Goal: Transaction & Acquisition: Purchase product/service

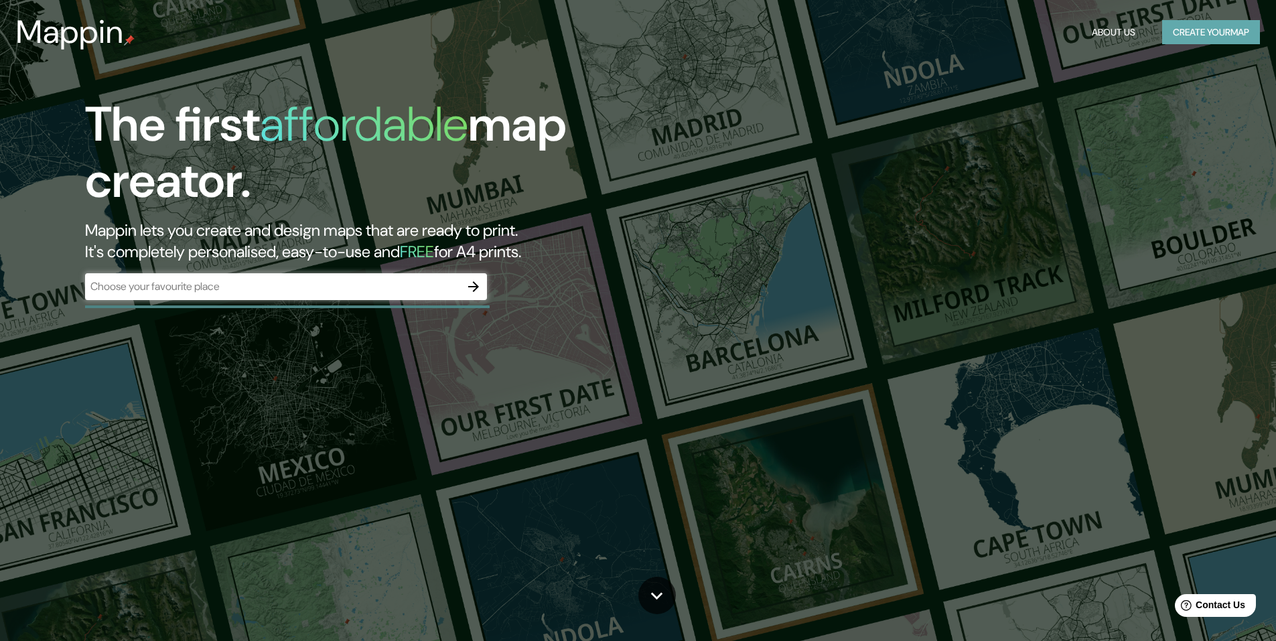
click at [1231, 27] on button "Create your map" at bounding box center [1211, 32] width 98 height 25
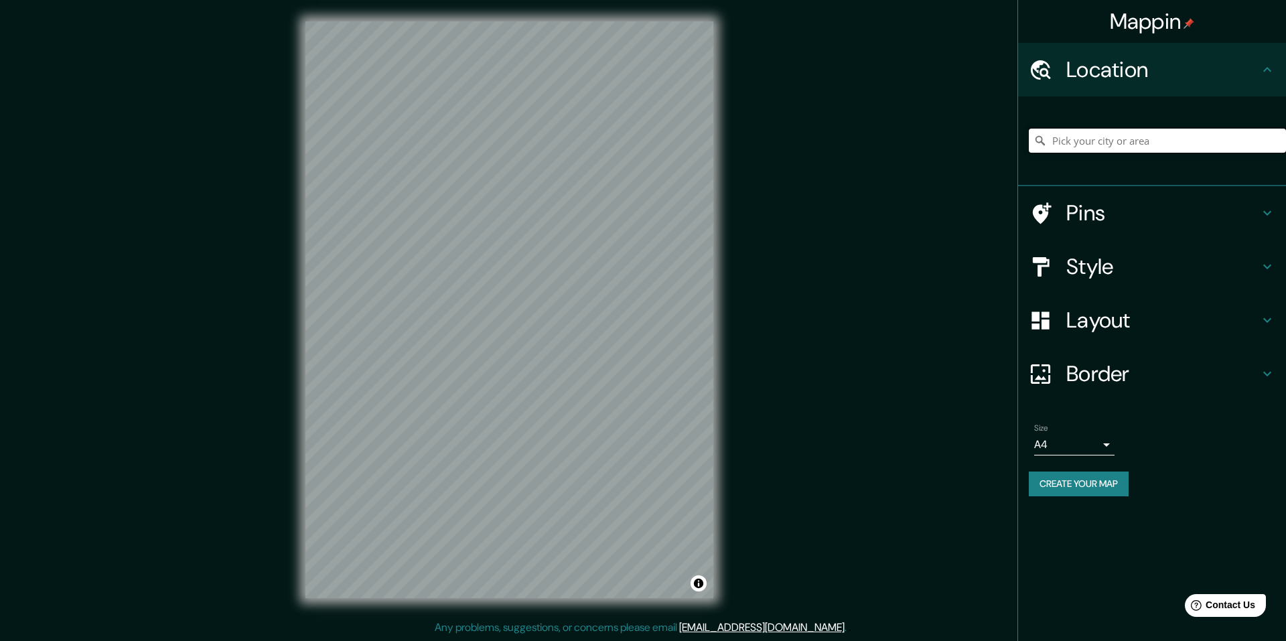
click at [1159, 141] on input "Pick your city or area" at bounding box center [1157, 141] width 257 height 24
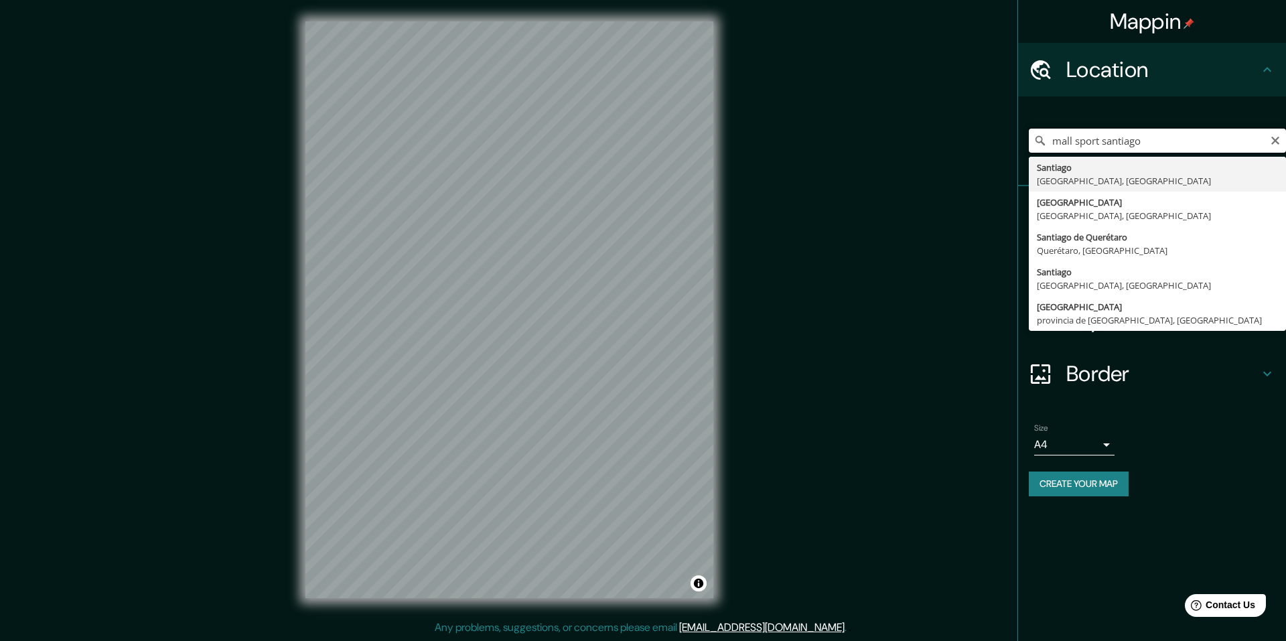
click at [1159, 141] on input "mall sport santiago" at bounding box center [1157, 141] width 257 height 24
type input "Santiago, Región Metropolitana de Santiago, Chile"
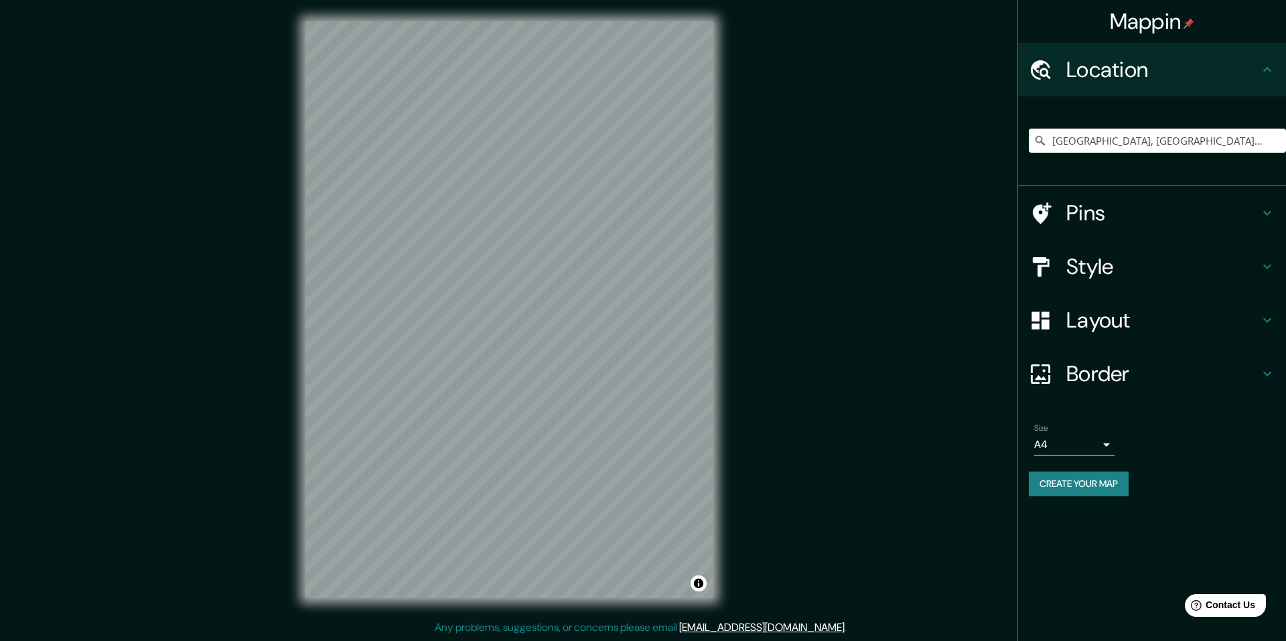
click at [1132, 207] on h4 "Pins" at bounding box center [1162, 213] width 193 height 27
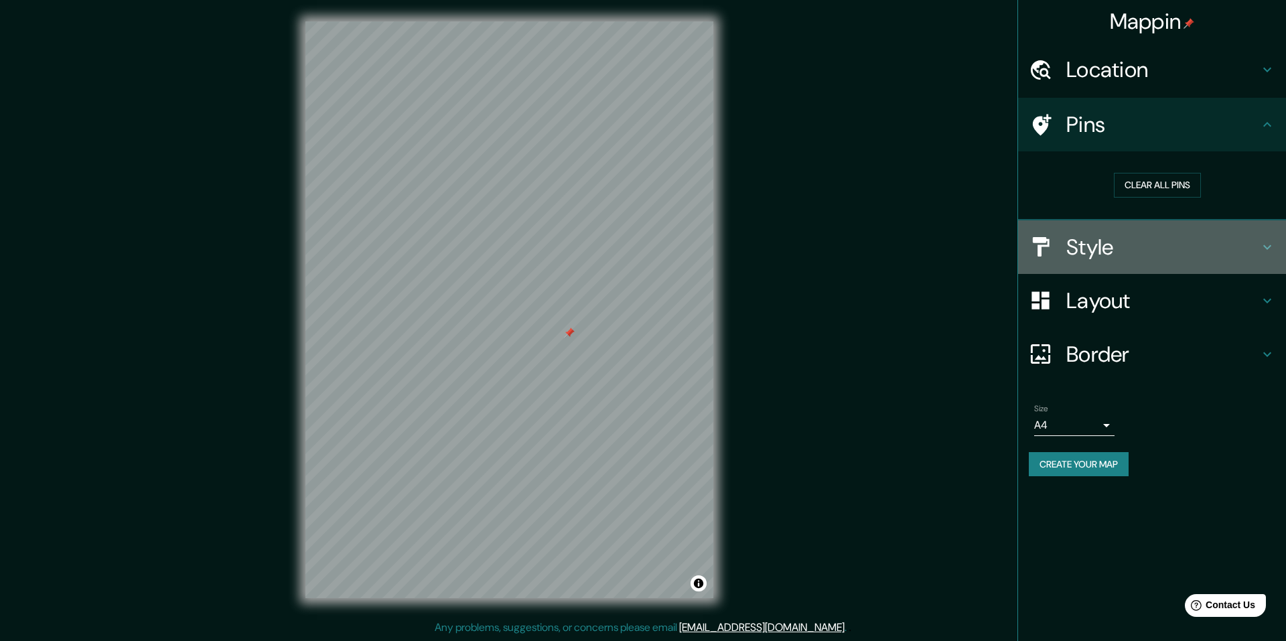
click at [1128, 261] on div "Style" at bounding box center [1152, 247] width 268 height 54
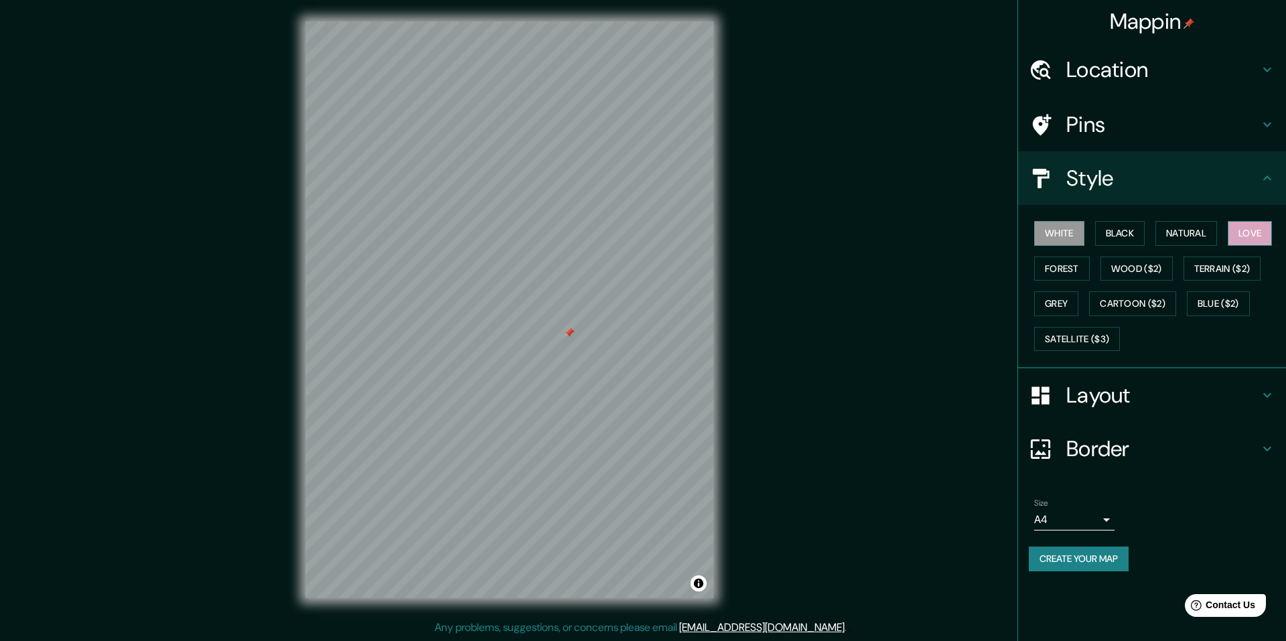
click at [1252, 228] on button "Love" at bounding box center [1249, 233] width 44 height 25
click at [1069, 292] on button "Grey" at bounding box center [1056, 303] width 44 height 25
click at [1211, 269] on button "Terrain ($2)" at bounding box center [1222, 268] width 78 height 25
click at [1140, 274] on button "Wood ($2)" at bounding box center [1136, 268] width 72 height 25
click at [1225, 271] on button "Terrain ($2)" at bounding box center [1222, 268] width 78 height 25
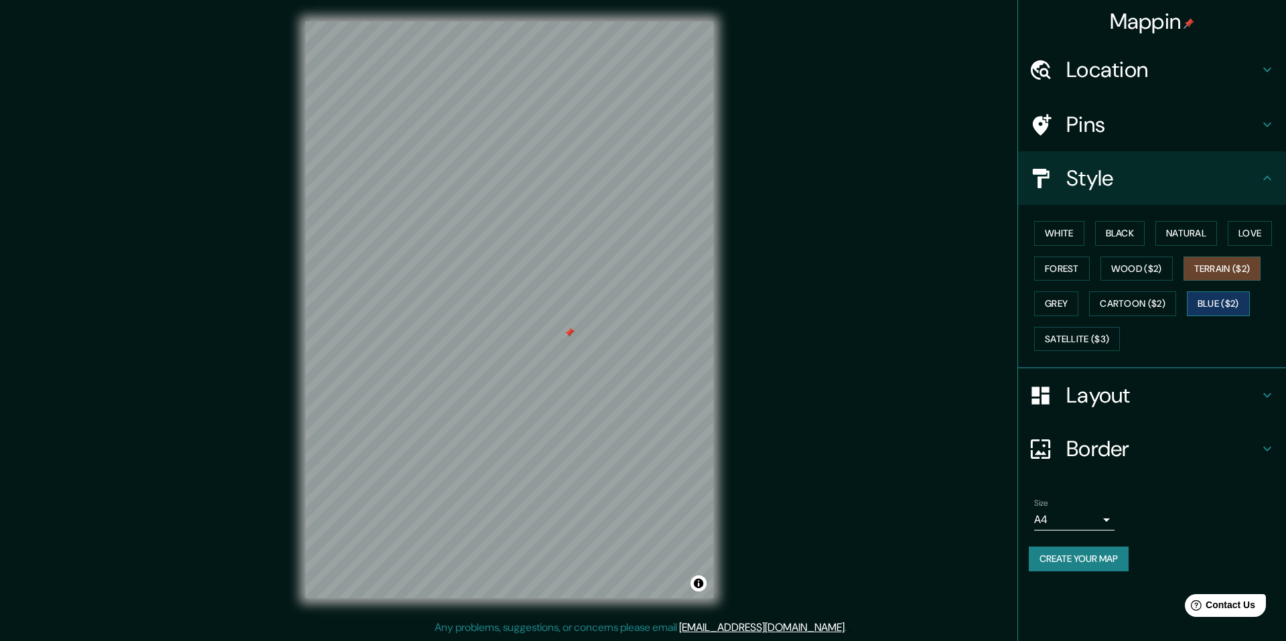
click at [1223, 307] on button "Blue ($2)" at bounding box center [1218, 303] width 63 height 25
click at [1131, 309] on button "Cartoon ($2)" at bounding box center [1132, 303] width 87 height 25
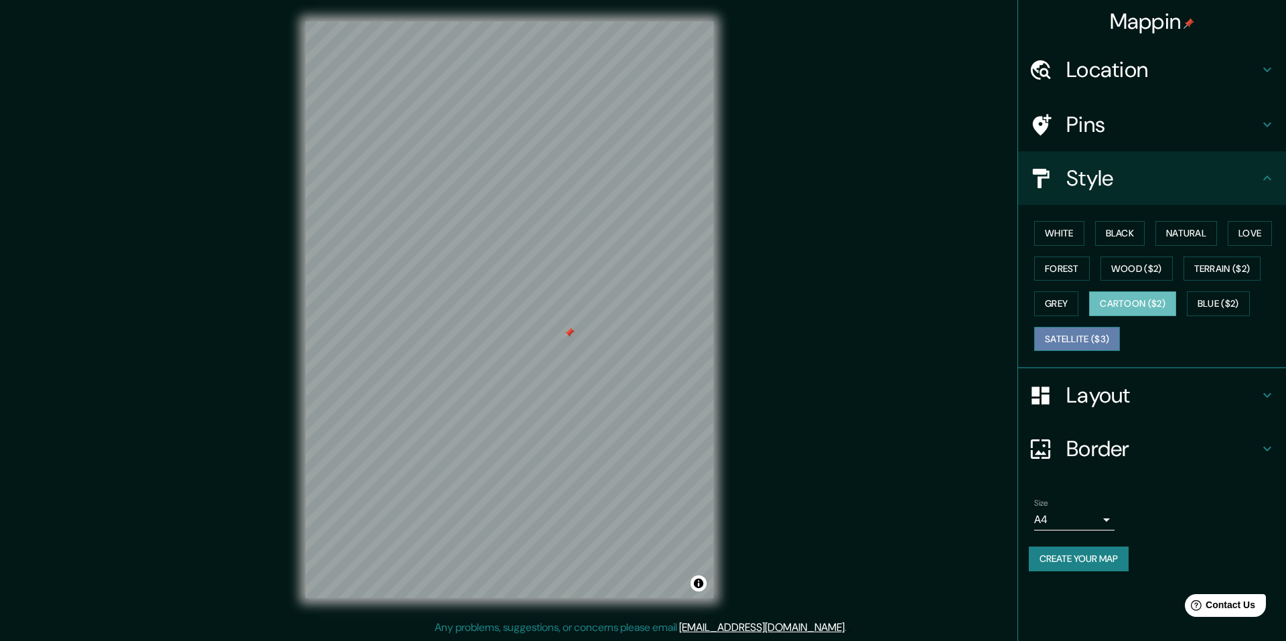
click at [1096, 345] on button "Satellite ($3)" at bounding box center [1077, 339] width 86 height 25
click at [1059, 315] on button "Grey" at bounding box center [1056, 303] width 44 height 25
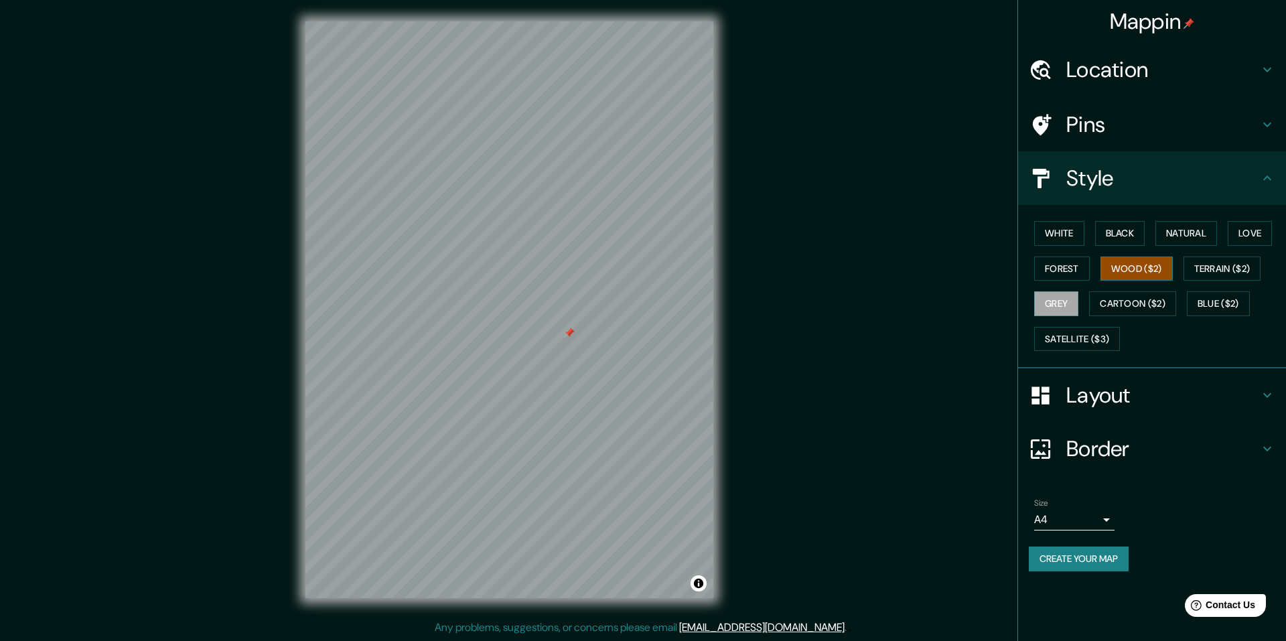
click at [1119, 265] on button "Wood ($2)" at bounding box center [1136, 268] width 72 height 25
click at [1066, 273] on button "Forest" at bounding box center [1062, 268] width 56 height 25
click at [1253, 232] on button "Love" at bounding box center [1249, 233] width 44 height 25
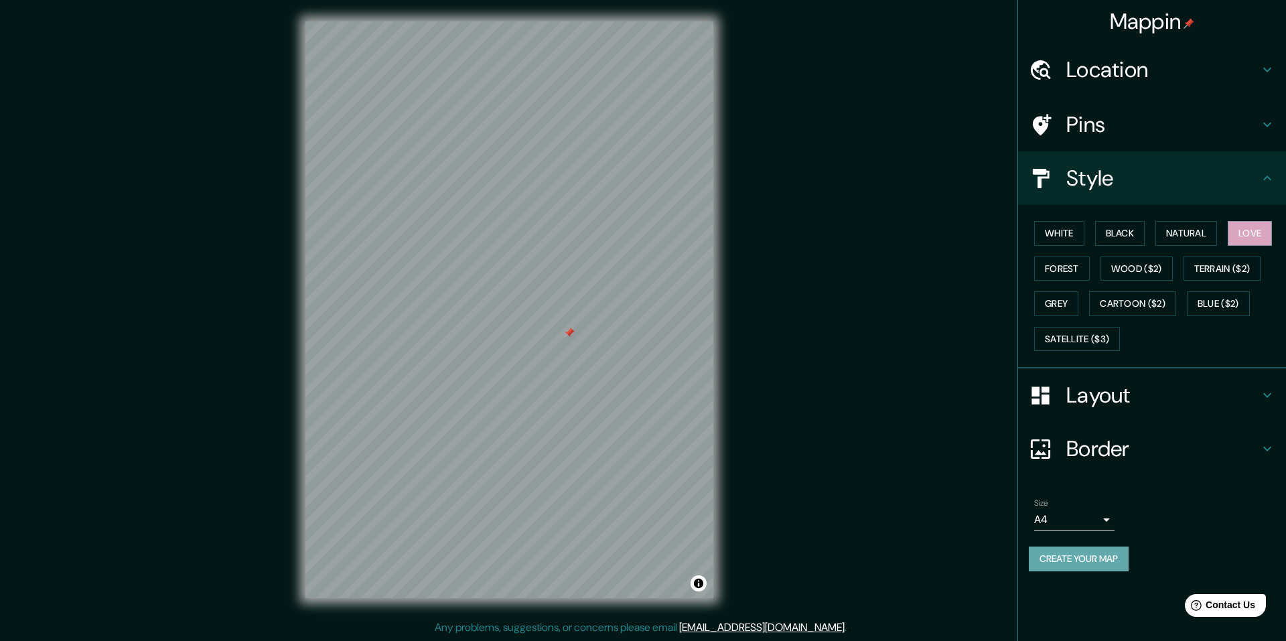
click at [1112, 563] on button "Create your map" at bounding box center [1079, 558] width 100 height 25
